Goal: Task Accomplishment & Management: Use online tool/utility

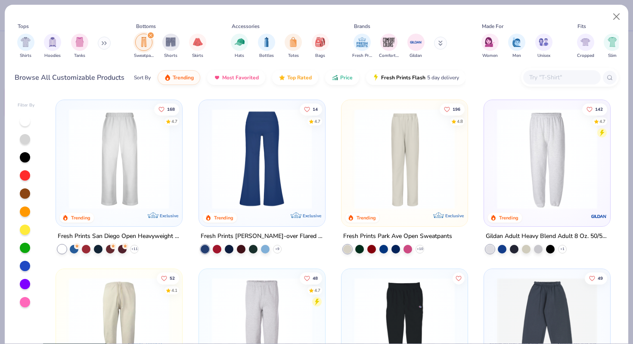
click at [253, 205] on div at bounding box center [261, 159] width 327 height 100
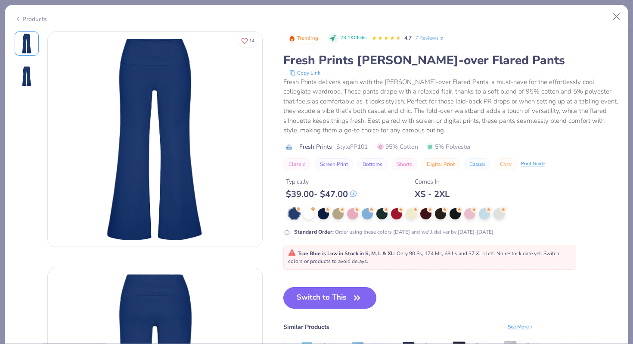
click at [330, 289] on button "Switch to This" at bounding box center [329, 298] width 93 height 22
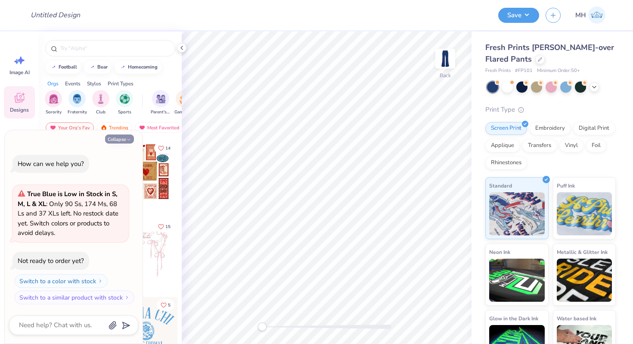
click at [124, 136] on button "Collapse" at bounding box center [119, 138] width 29 height 9
type textarea "x"
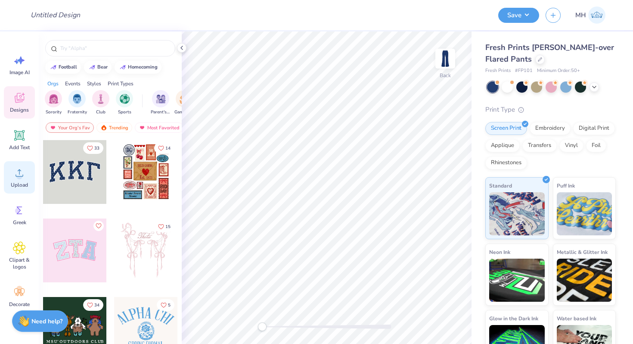
click at [12, 172] on div "Upload" at bounding box center [19, 177] width 31 height 32
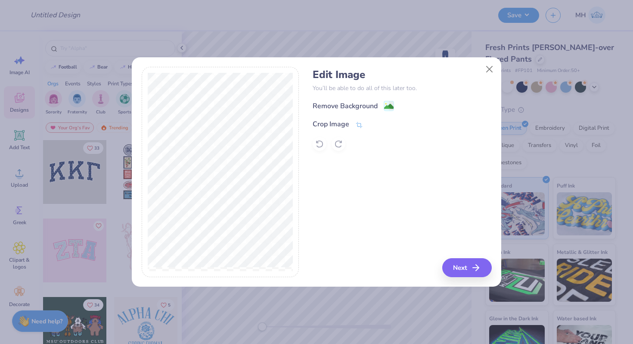
click at [394, 100] on div "Edit Image You’ll be able to do all of this later too. Remove Background Crop I…" at bounding box center [402, 109] width 179 height 82
click at [393, 101] on div "Remove Background" at bounding box center [402, 105] width 179 height 11
click at [390, 105] on image at bounding box center [388, 107] width 9 height 9
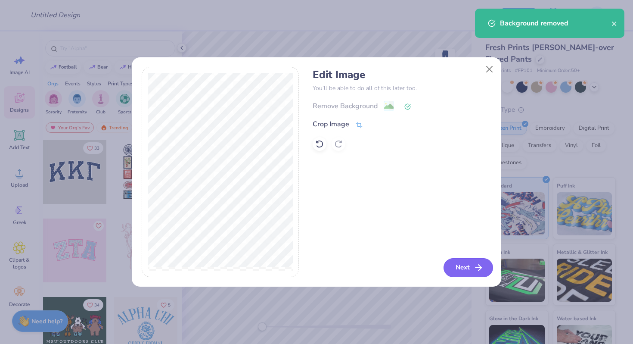
click at [465, 265] on button "Next" at bounding box center [469, 267] width 50 height 19
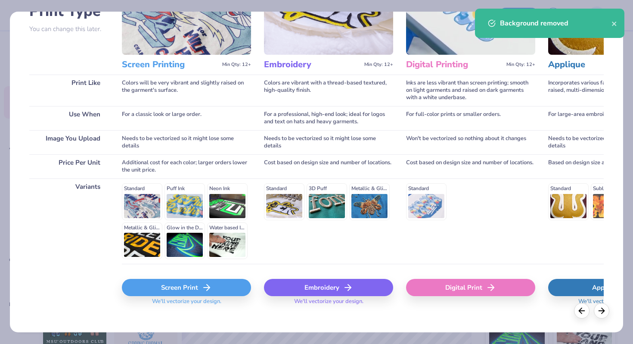
scroll to position [86, 0]
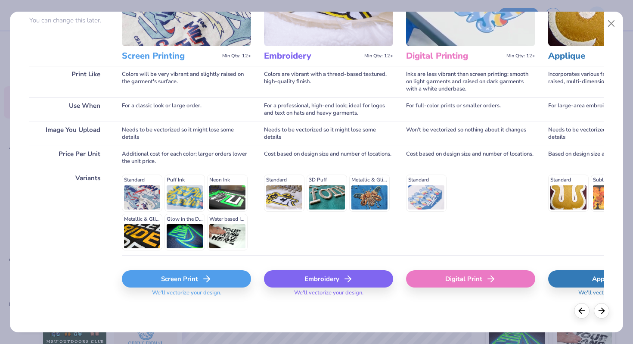
click at [202, 280] on icon at bounding box center [207, 279] width 10 height 10
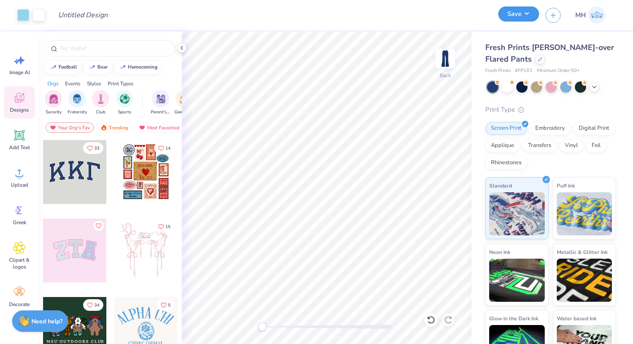
click at [509, 17] on button "Save" at bounding box center [518, 13] width 41 height 15
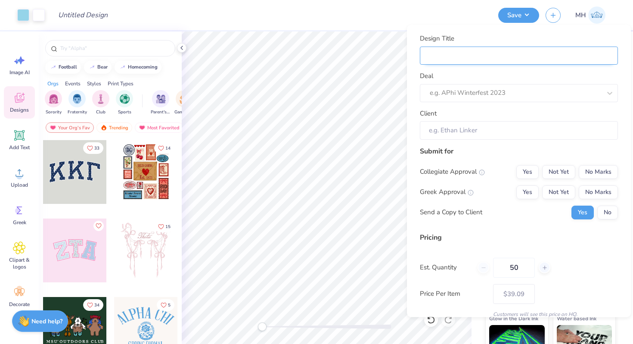
click at [527, 52] on input "Design Title" at bounding box center [519, 55] width 198 height 19
type input "S"
type input "Sw"
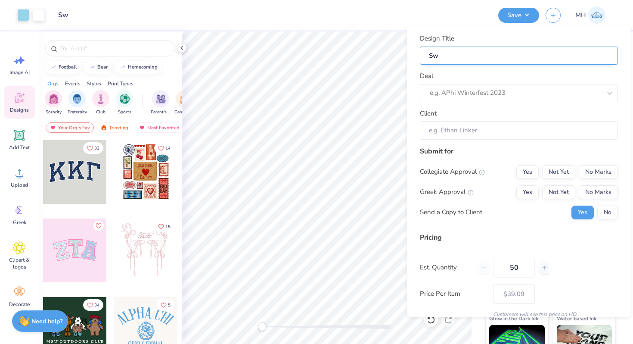
type input "Swe"
type input "Swea"
type input "Sweat"
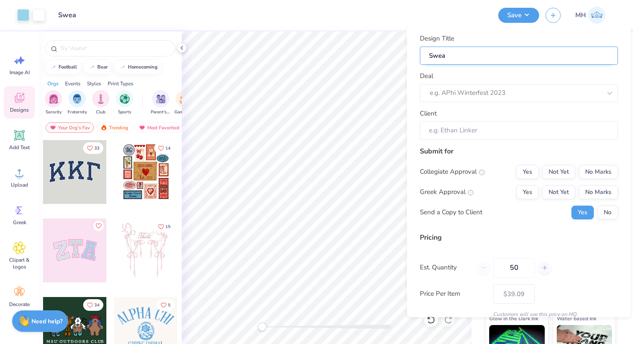
type input "Sweat"
type input "Sweatp"
type input "Sweatpa"
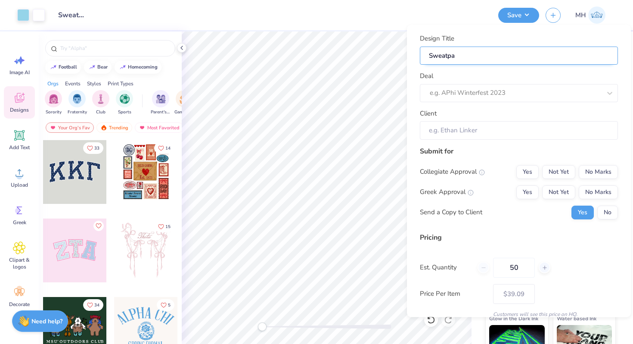
type input "Sweatpan"
type input "Sweatpant"
type input "Sweatpants"
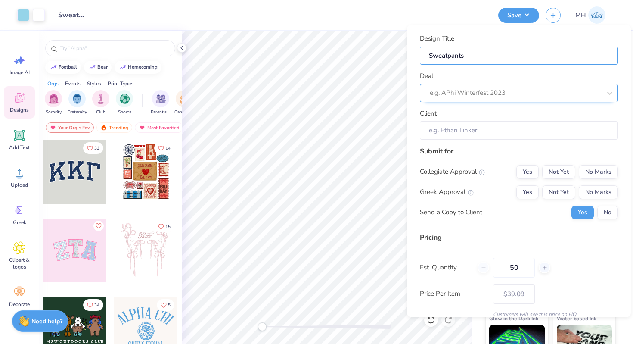
type input "Sweatpants"
click at [517, 95] on div at bounding box center [515, 93] width 171 height 12
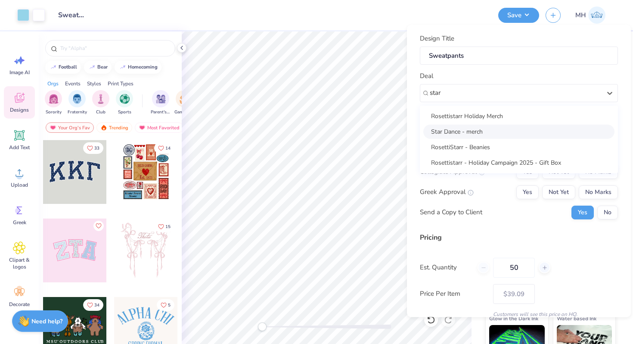
click at [494, 135] on div "Star Dance - merch" at bounding box center [518, 131] width 191 height 14
type input "star"
type input "Maddie M Smith"
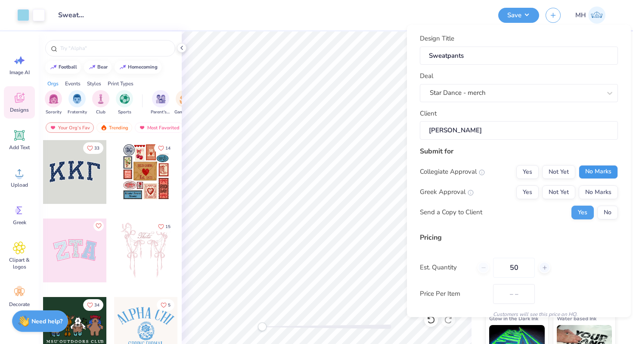
click at [584, 173] on button "No Marks" at bounding box center [598, 172] width 39 height 14
click at [590, 186] on button "No Marks" at bounding box center [598, 192] width 39 height 14
click at [605, 209] on button "No" at bounding box center [607, 212] width 21 height 14
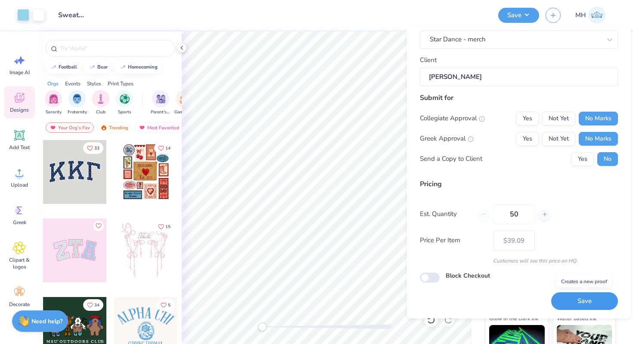
click at [576, 298] on button "Save" at bounding box center [584, 301] width 67 height 18
type input "– –"
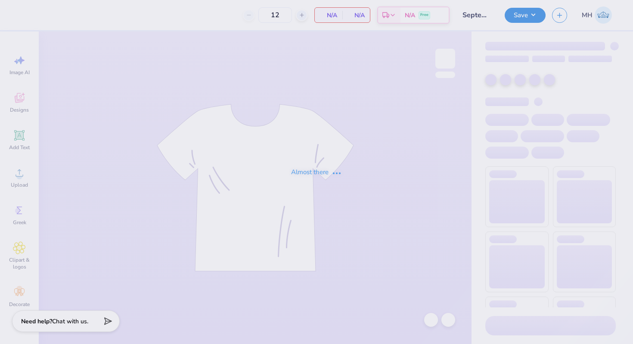
type input "September Merch APhi"
type input "20"
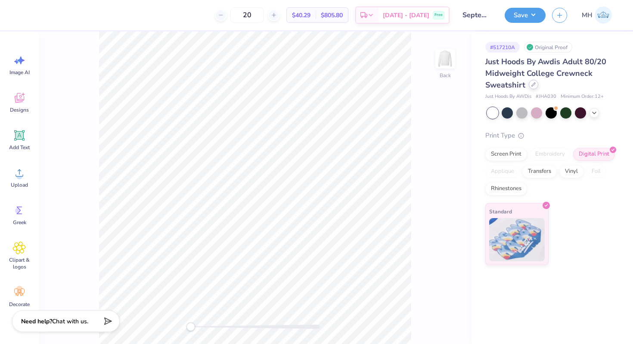
click at [532, 84] on icon at bounding box center [534, 84] width 4 height 4
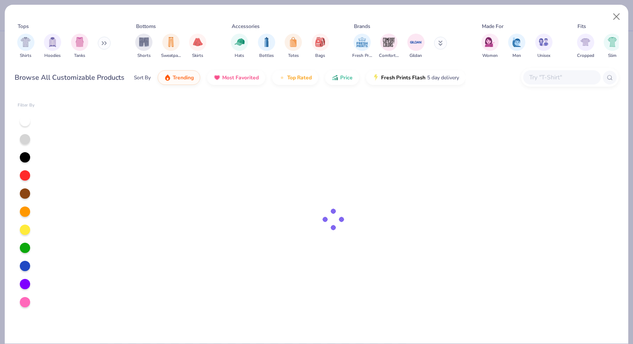
click at [536, 79] on input "text" at bounding box center [562, 77] width 66 height 10
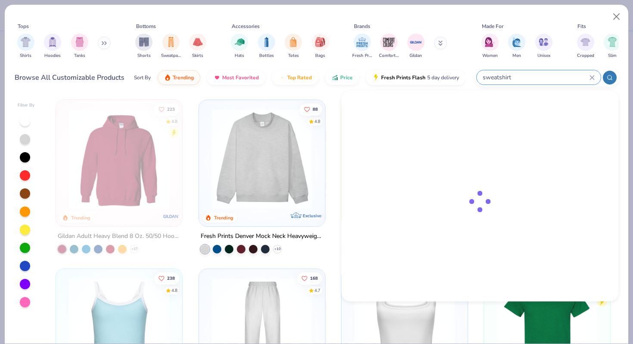
type input "sweatshirt"
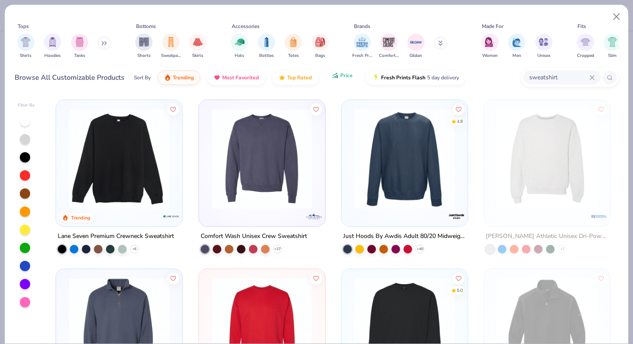
click at [343, 78] on span "Price" at bounding box center [346, 75] width 12 height 7
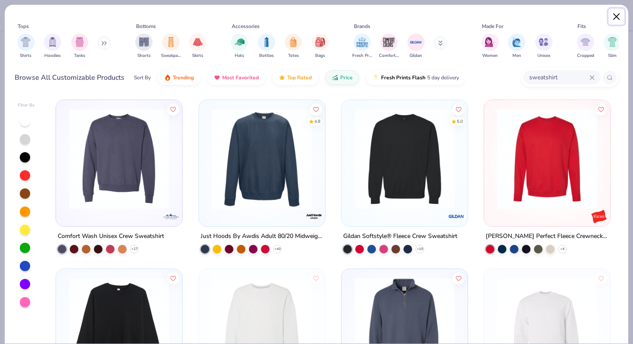
click at [616, 17] on button "Close" at bounding box center [617, 17] width 16 height 16
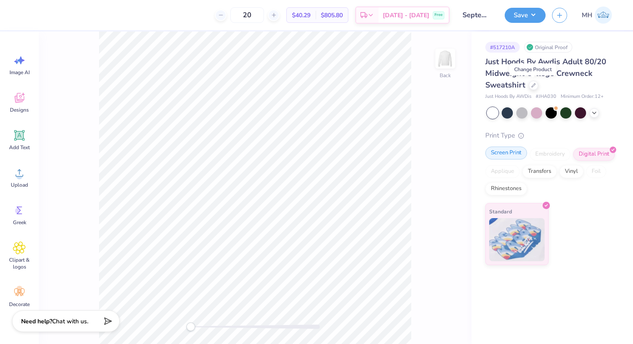
click at [518, 156] on div "Screen Print" at bounding box center [506, 152] width 42 height 13
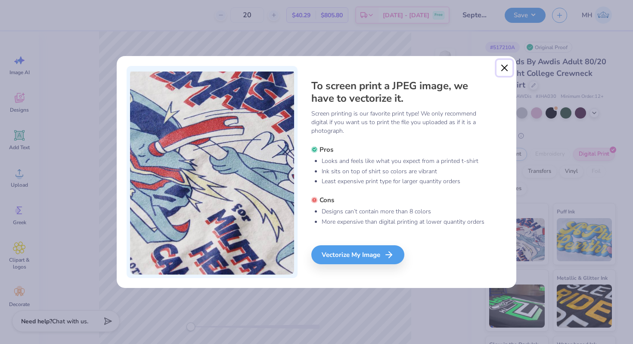
click at [501, 66] on button "Close" at bounding box center [505, 68] width 16 height 16
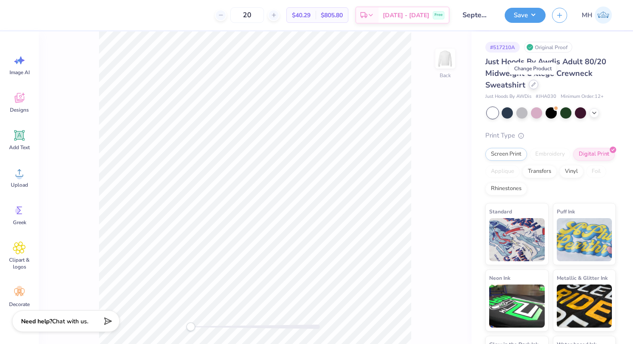
click at [532, 83] on icon at bounding box center [534, 84] width 4 height 4
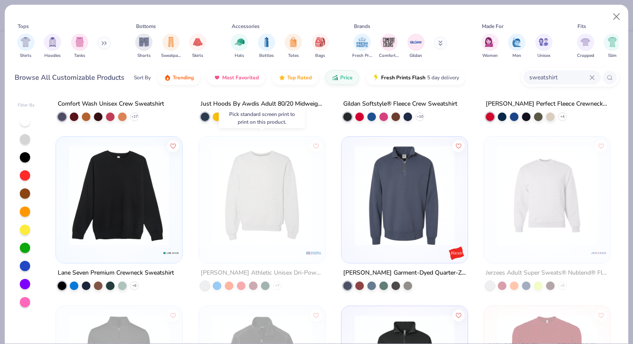
scroll to position [136, 0]
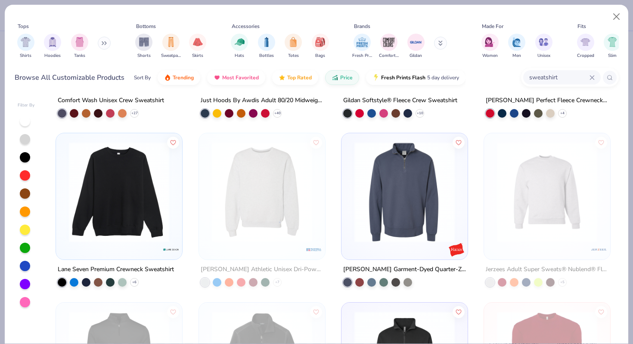
click at [104, 199] on img at bounding box center [119, 192] width 109 height 100
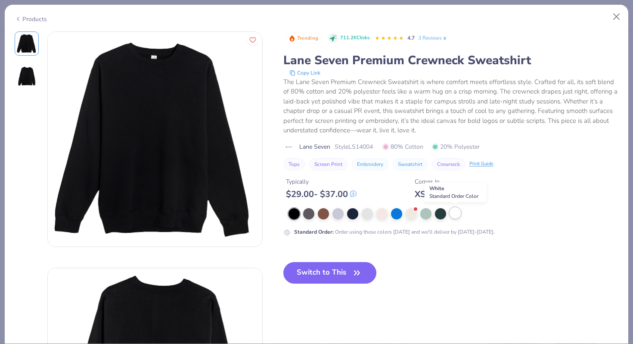
click at [457, 212] on div at bounding box center [455, 212] width 11 height 11
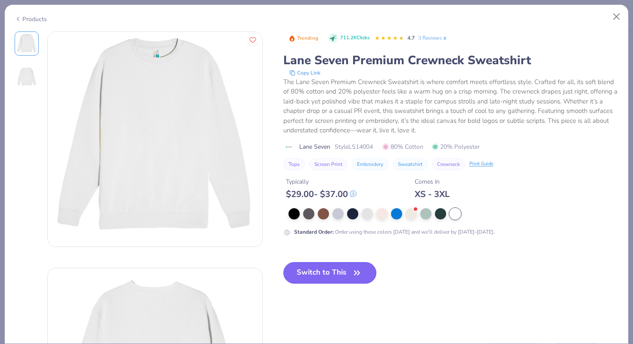
click at [350, 272] on button "Switch to This" at bounding box center [329, 273] width 93 height 22
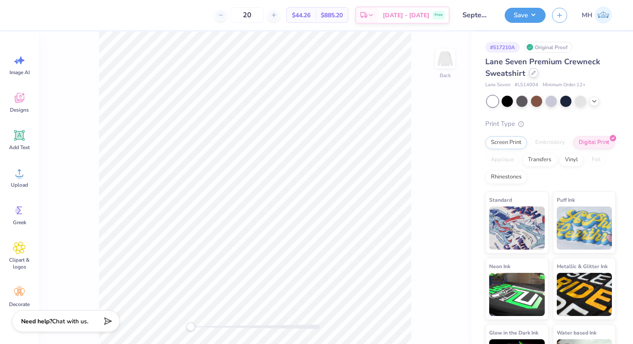
click at [533, 72] on icon at bounding box center [534, 73] width 4 height 4
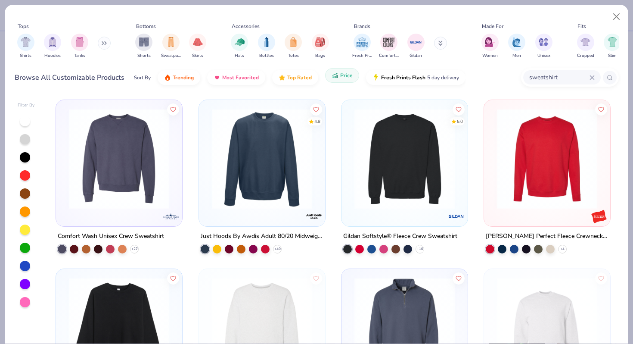
click at [343, 79] on button "Price" at bounding box center [342, 75] width 34 height 15
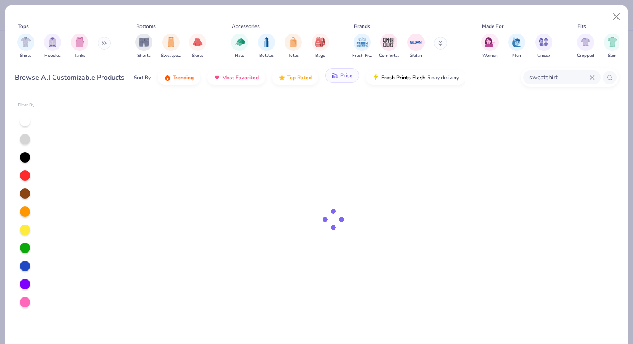
click at [342, 79] on button "Price" at bounding box center [342, 75] width 34 height 15
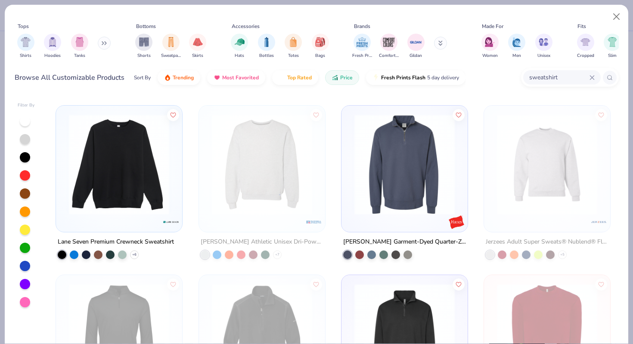
scroll to position [167, 0]
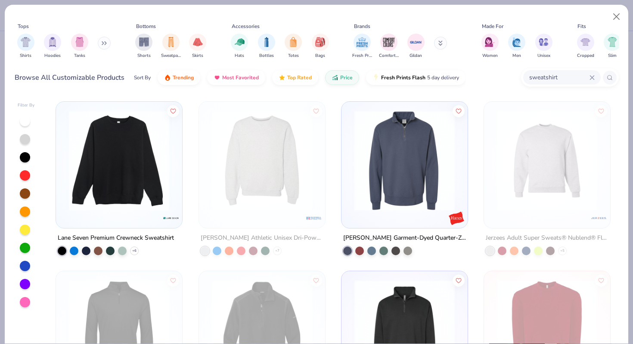
click at [274, 173] on img at bounding box center [262, 160] width 109 height 100
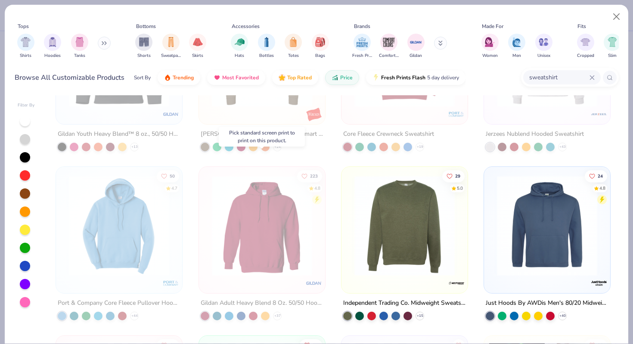
scroll to position [680, 0]
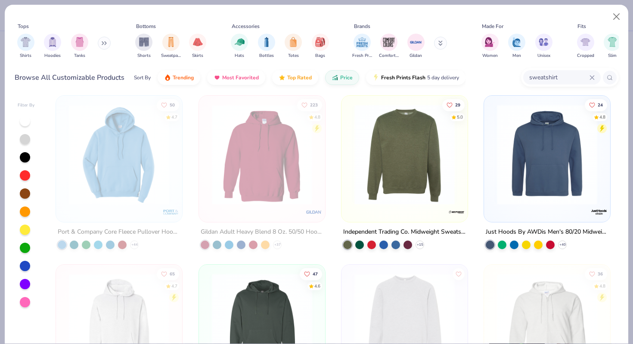
click at [393, 184] on img at bounding box center [404, 154] width 109 height 100
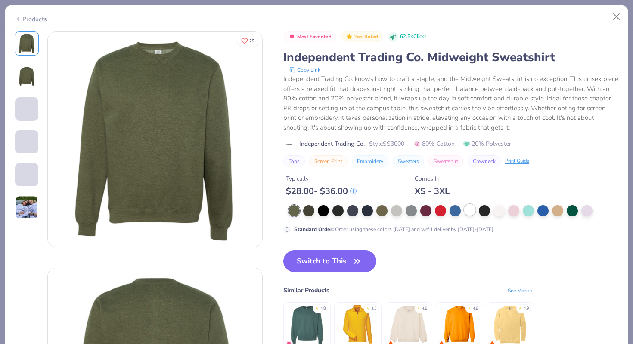
click at [474, 207] on div "Most Favorited Top Rated 62.5K Clicks Independent Trading Co. Midweight Sweatsh…" at bounding box center [451, 132] width 336 height 202
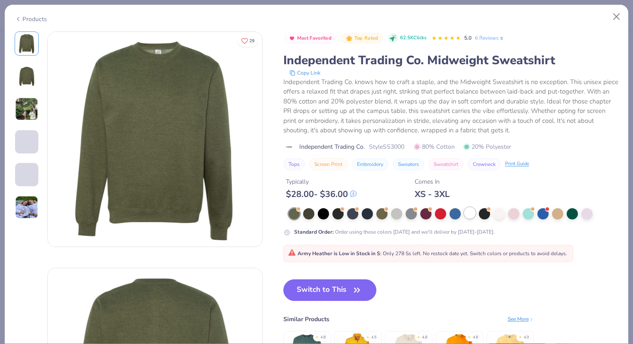
click at [474, 207] on div "Most Favorited Top Rated 62.5K Clicks 5.0 6 Reviews Independent Trading Co. Mid…" at bounding box center [451, 133] width 336 height 205
click at [471, 216] on div at bounding box center [469, 212] width 11 height 11
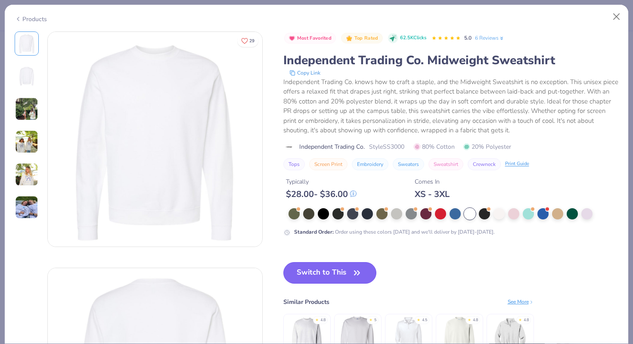
click at [340, 274] on button "Switch to This" at bounding box center [329, 273] width 93 height 22
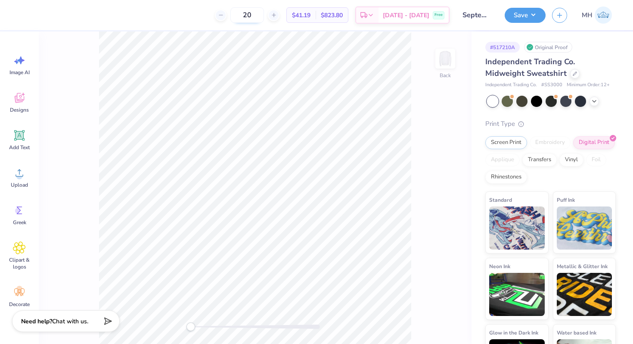
drag, startPoint x: 269, startPoint y: 16, endPoint x: 249, endPoint y: 16, distance: 20.2
click at [249, 16] on input "20" at bounding box center [247, 15] width 34 height 16
click at [570, 75] on div at bounding box center [574, 72] width 9 height 9
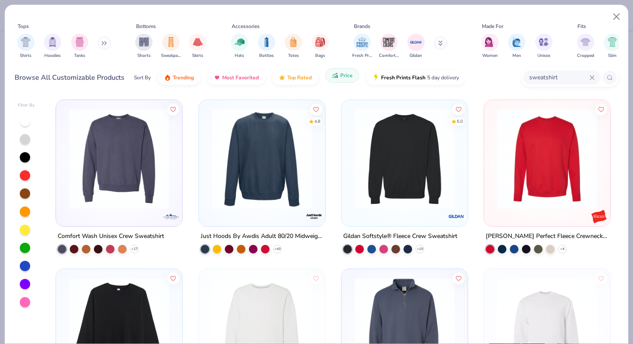
click at [345, 78] on span "Price" at bounding box center [346, 75] width 12 height 7
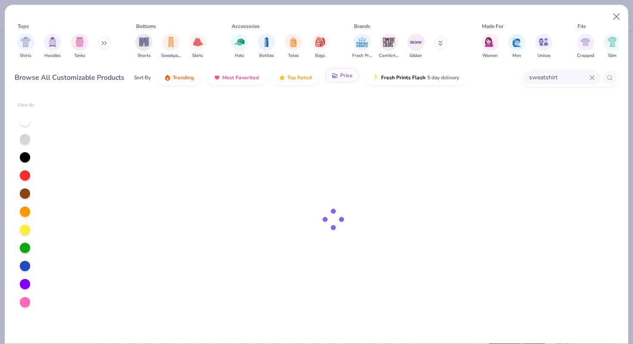
click at [345, 78] on button "Price" at bounding box center [342, 75] width 34 height 15
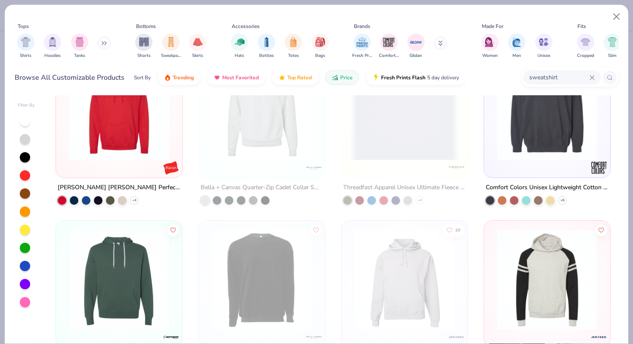
scroll to position [1559, 0]
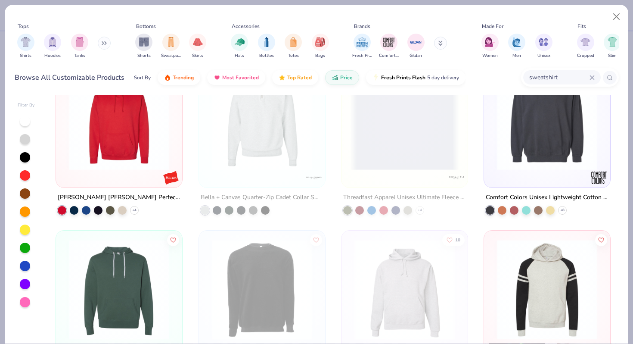
click at [540, 127] on img at bounding box center [547, 120] width 109 height 100
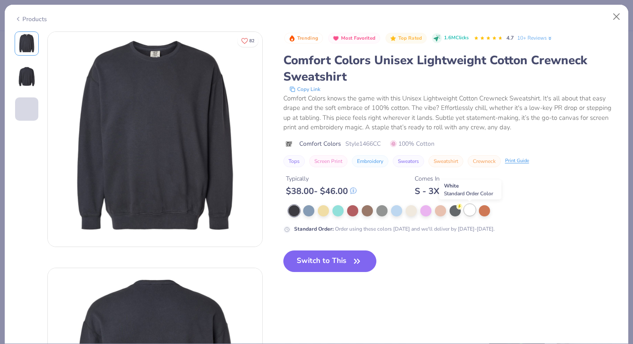
click at [467, 210] on div at bounding box center [469, 209] width 11 height 11
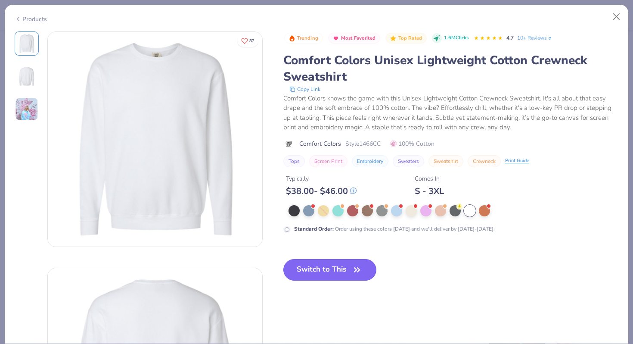
click at [333, 271] on button "Switch to This" at bounding box center [329, 270] width 93 height 22
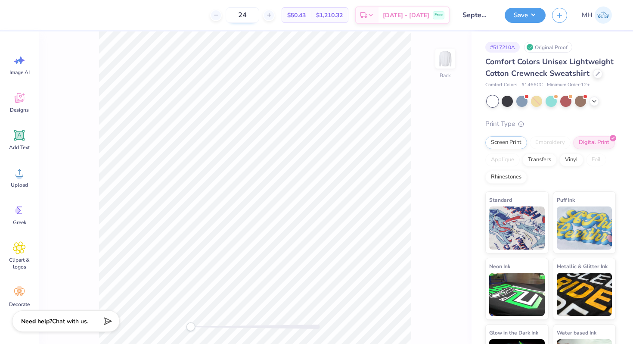
drag, startPoint x: 263, startPoint y: 12, endPoint x: 239, endPoint y: 15, distance: 23.8
click at [239, 13] on input "24" at bounding box center [243, 15] width 34 height 16
type input "20"
click at [527, 12] on button "Save" at bounding box center [525, 13] width 41 height 15
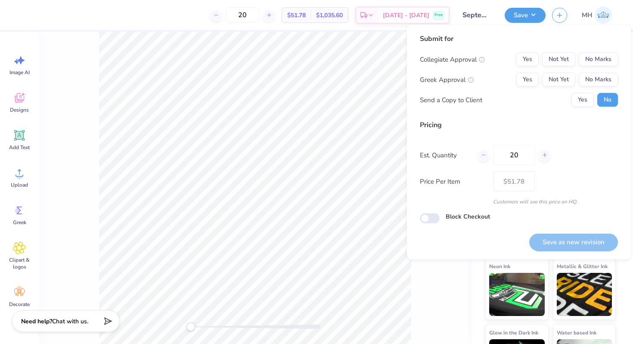
click at [605, 68] on div "Collegiate Approval Yes Not Yet No Marks Greek Approval Yes Not Yet No Marks Se…" at bounding box center [519, 80] width 198 height 54
click at [603, 61] on button "No Marks" at bounding box center [598, 60] width 39 height 14
click at [605, 82] on button "No Marks" at bounding box center [598, 80] width 39 height 14
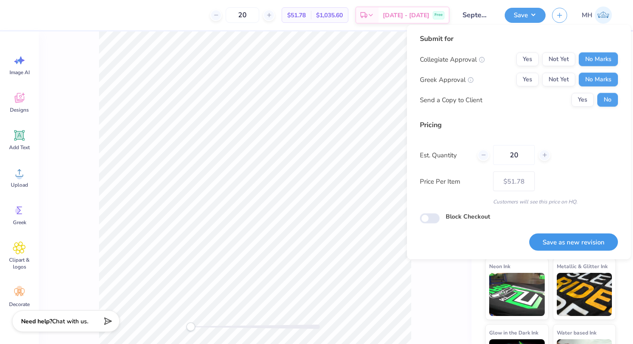
click at [591, 244] on button "Save as new revision" at bounding box center [573, 242] width 89 height 18
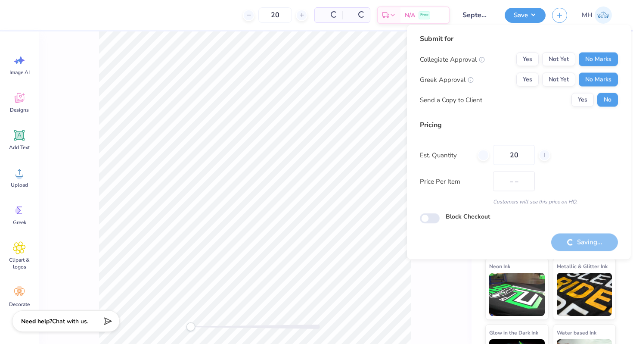
type input "$51.78"
